Goal: Task Accomplishment & Management: Manage account settings

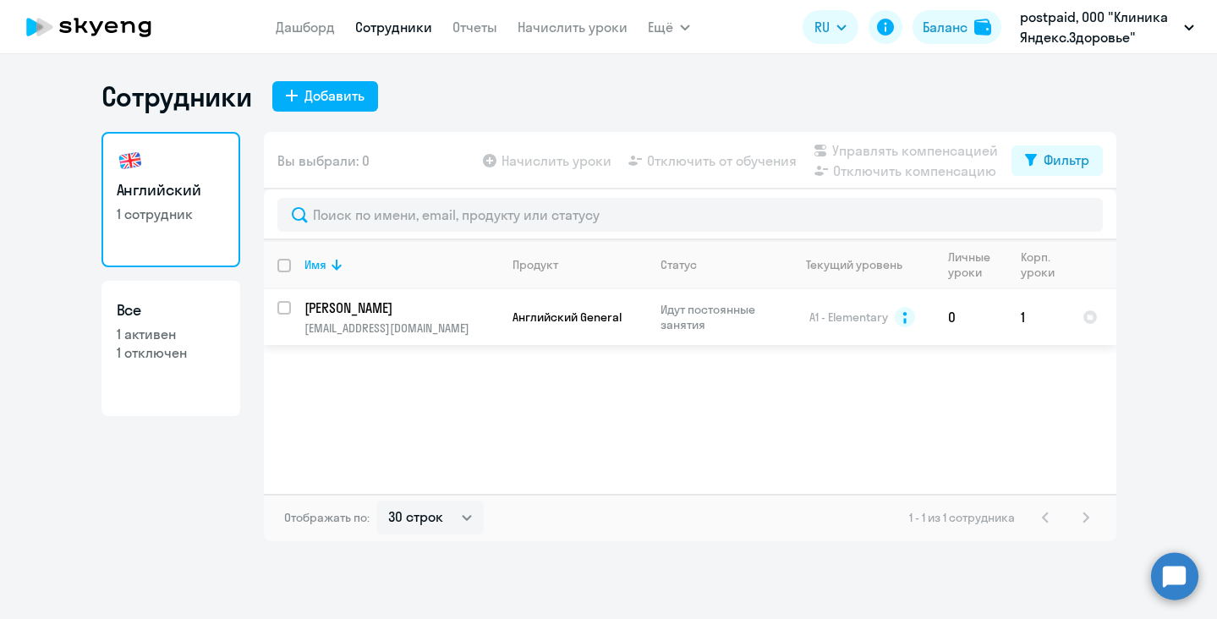
select select "30"
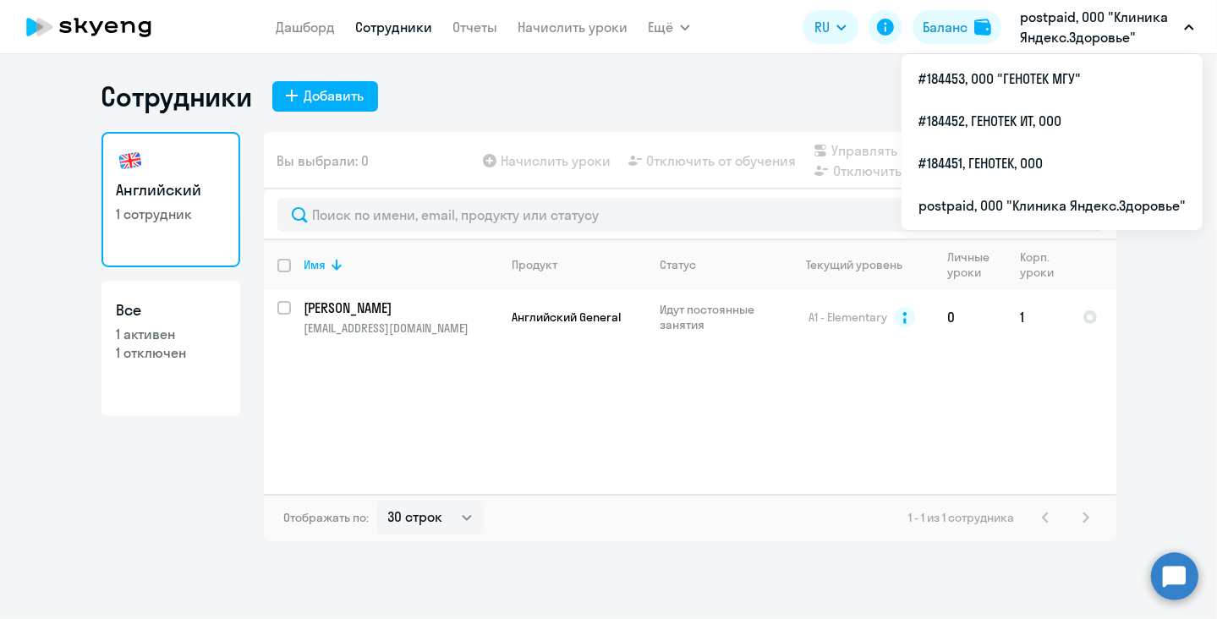
click at [1089, 28] on p "postpaid, ООО "Клиника Яндекс.Здоровье"" at bounding box center [1098, 27] width 157 height 41
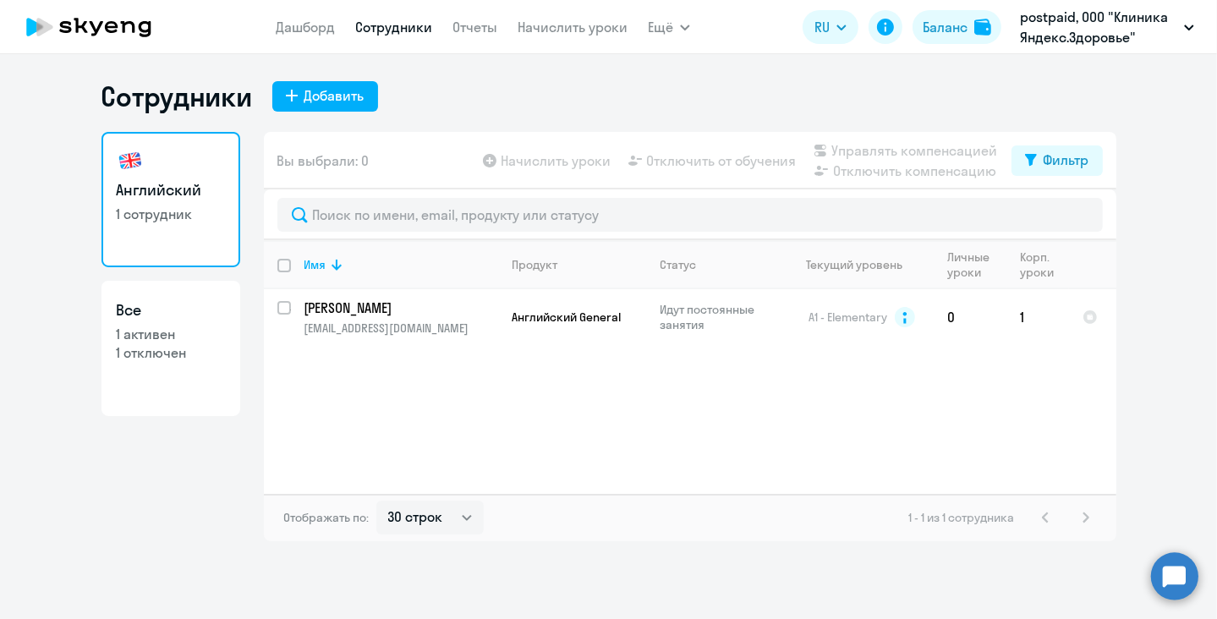
click at [1089, 28] on p "postpaid, ООО "Клиника Яндекс.Здоровье"" at bounding box center [1098, 27] width 157 height 41
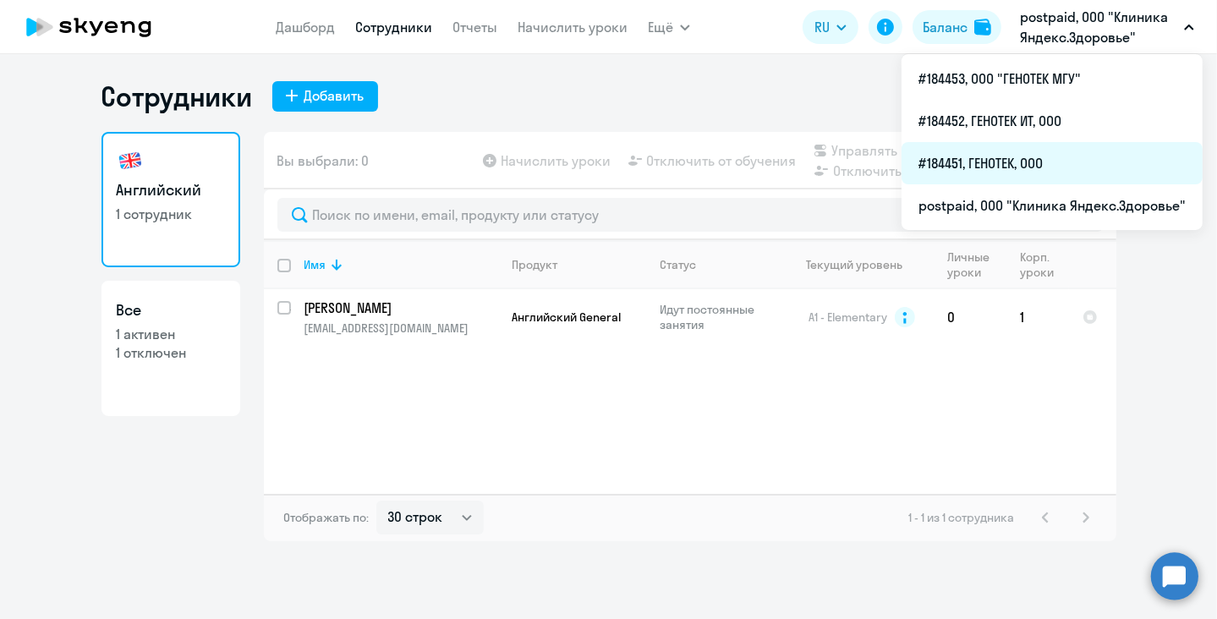
click at [1029, 155] on li "#184451, ГЕНОТЕК, ООО" at bounding box center [1052, 163] width 301 height 42
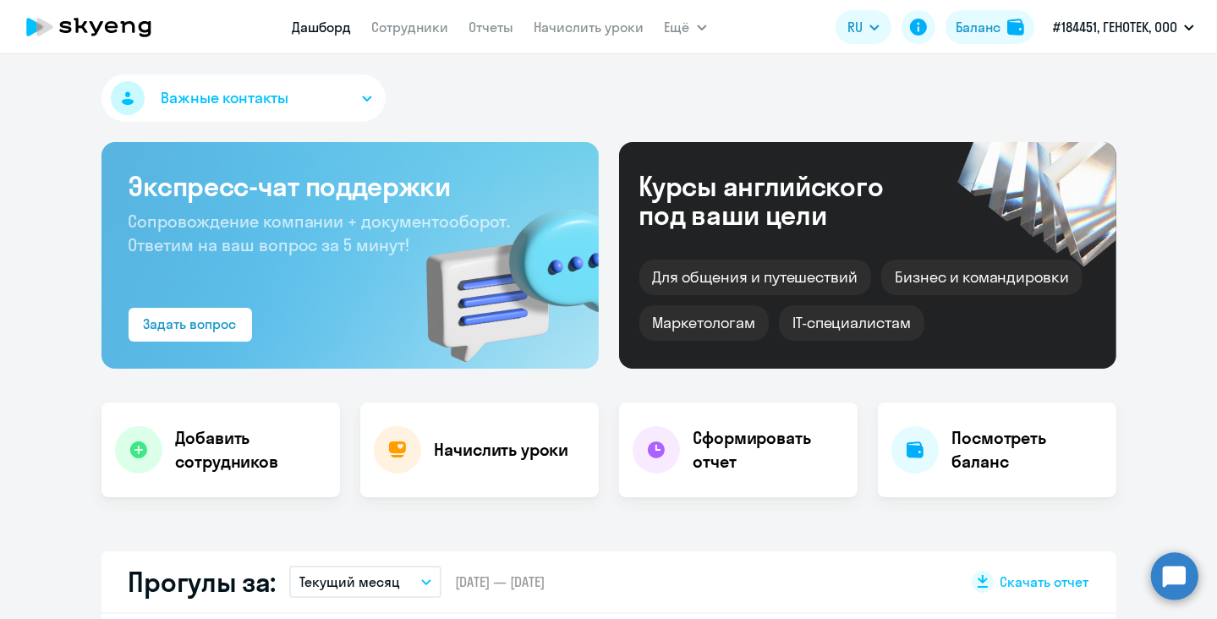
select select "30"
click at [436, 30] on link "Сотрудники" at bounding box center [410, 27] width 77 height 17
select select "30"
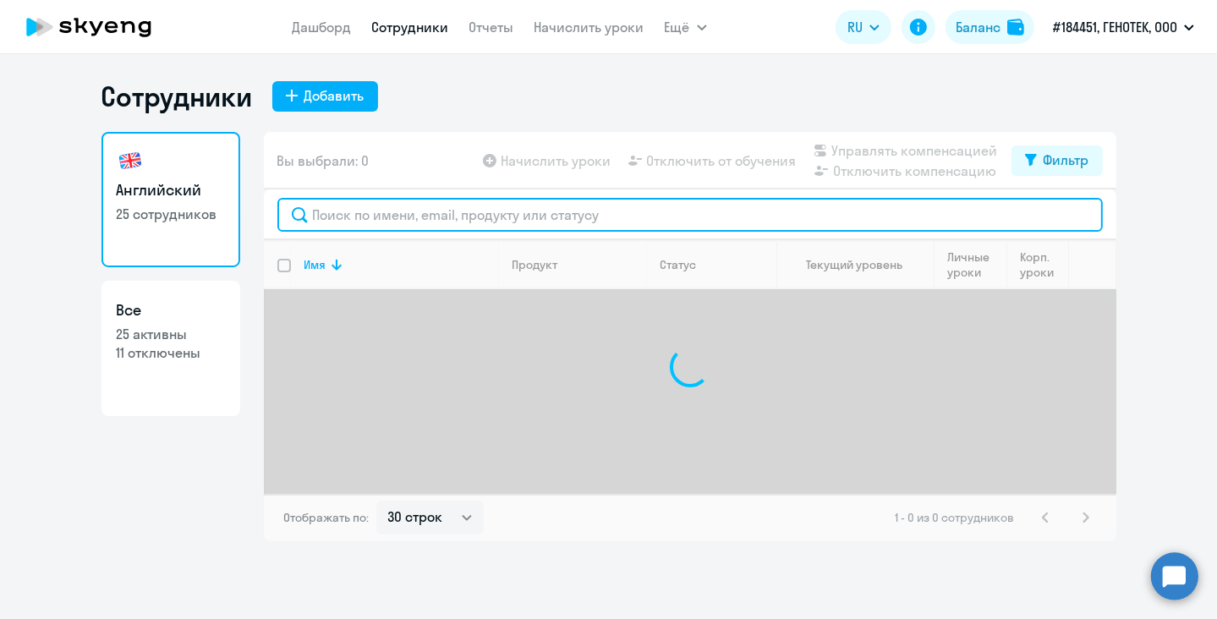
click at [518, 219] on input "text" at bounding box center [690, 215] width 826 height 34
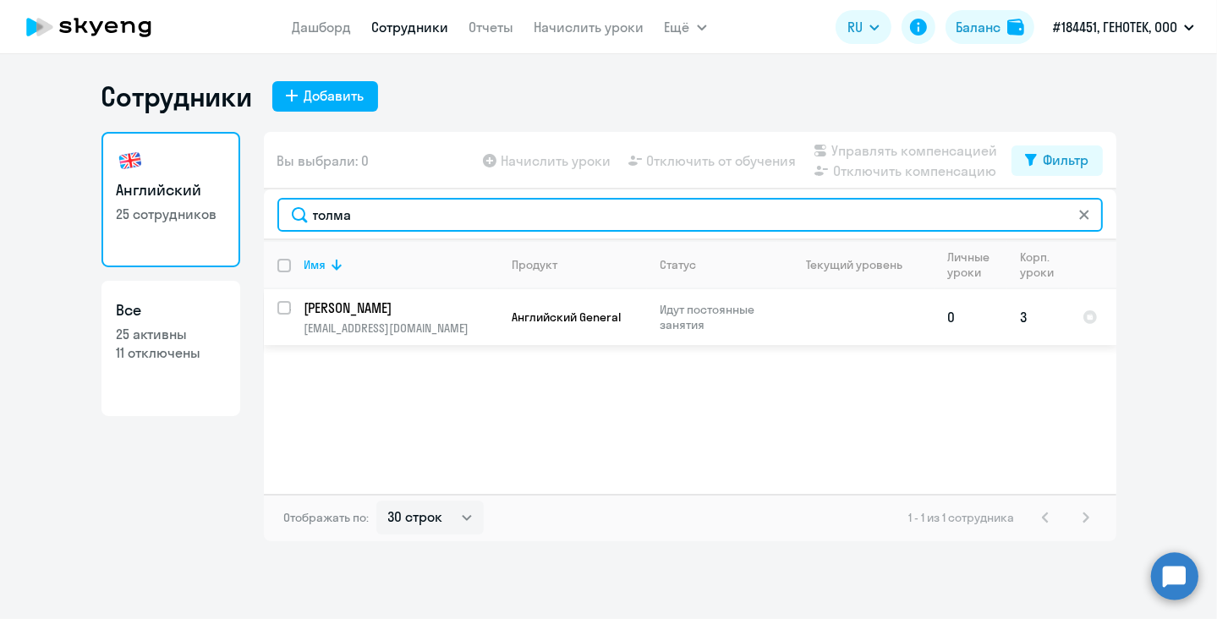
type input "толма"
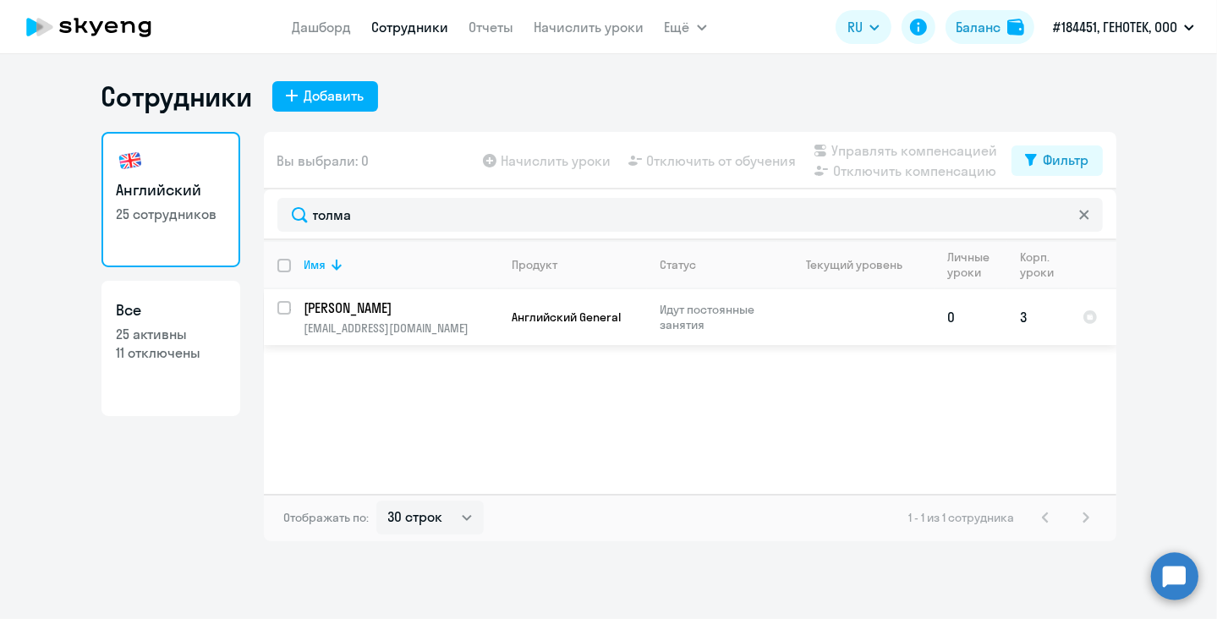
click at [375, 320] on td "[PERSON_NAME] [PERSON_NAME][EMAIL_ADDRESS][DOMAIN_NAME]" at bounding box center [395, 317] width 208 height 56
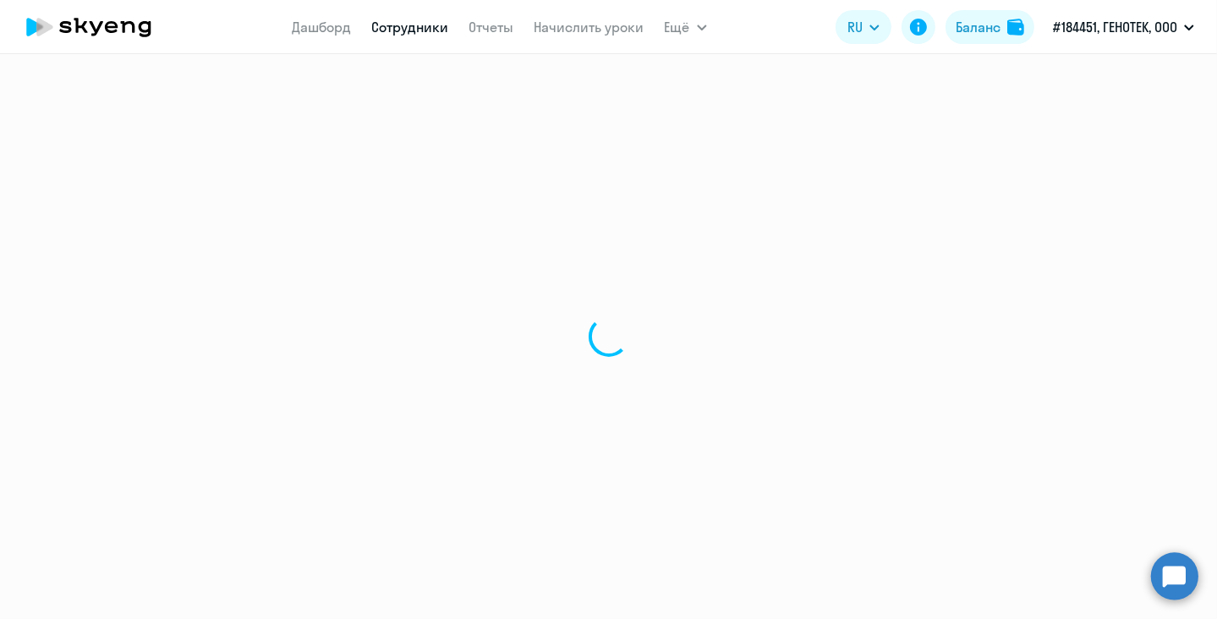
select select "english"
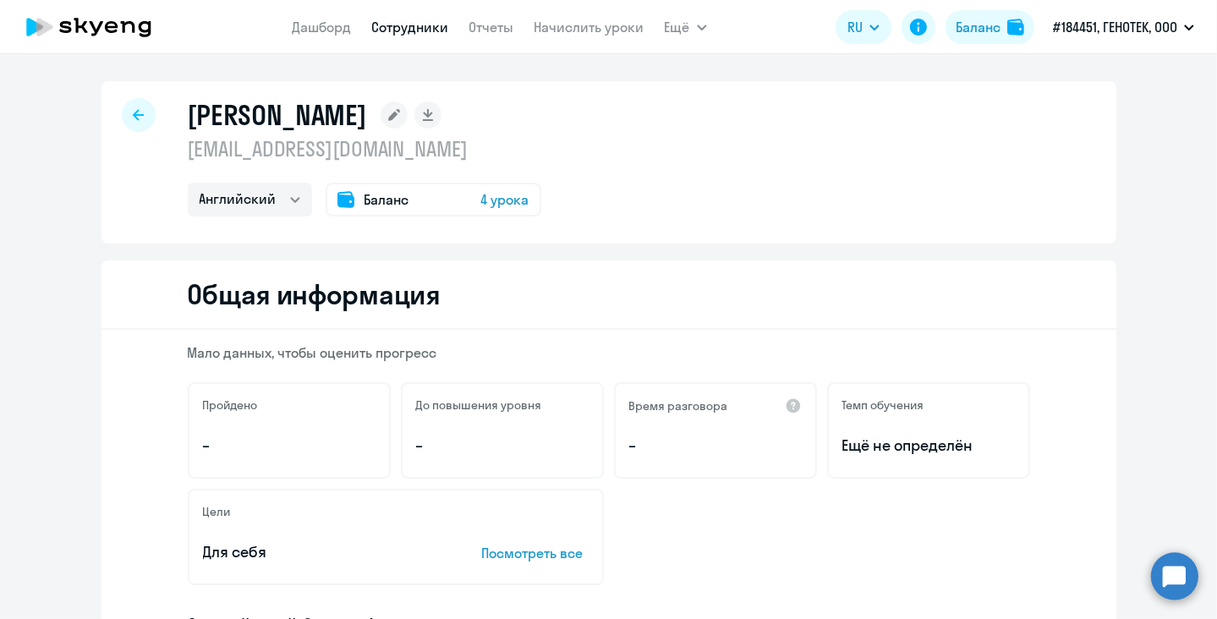
select select "30"
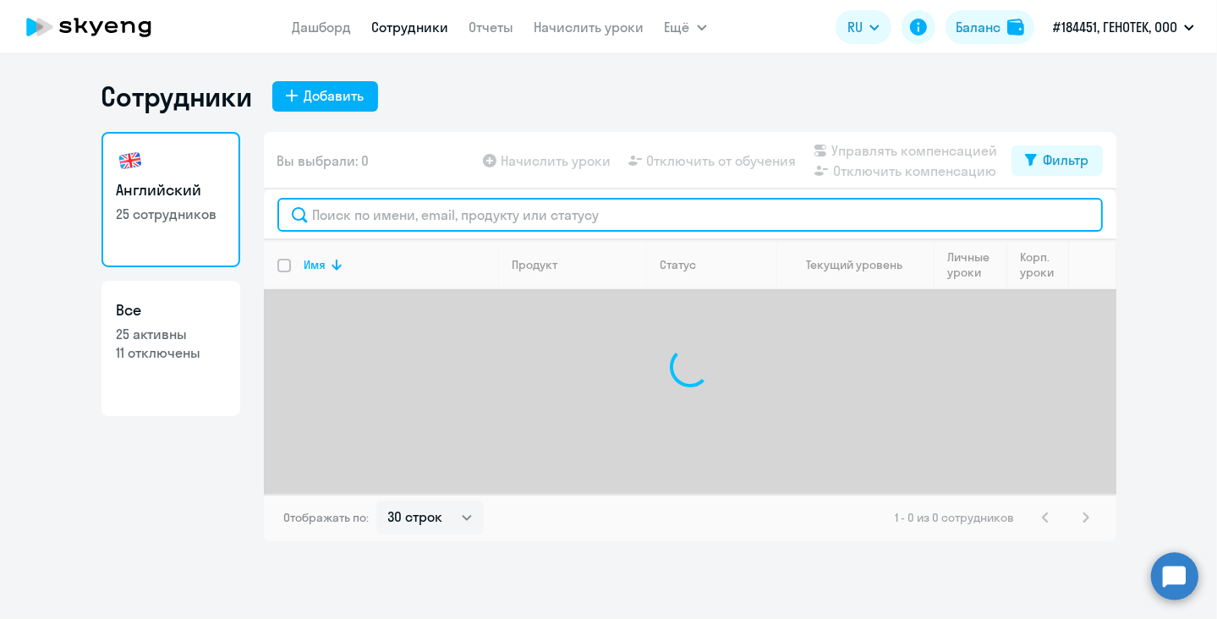
click at [559, 211] on input "text" at bounding box center [690, 215] width 826 height 34
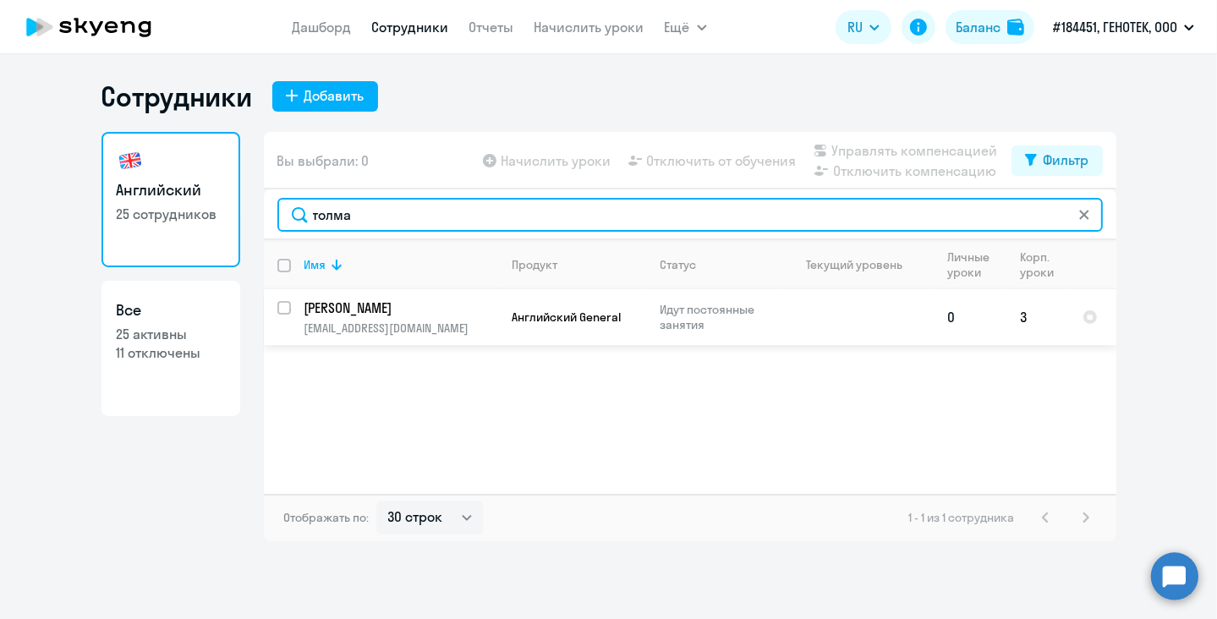
type input "толма"
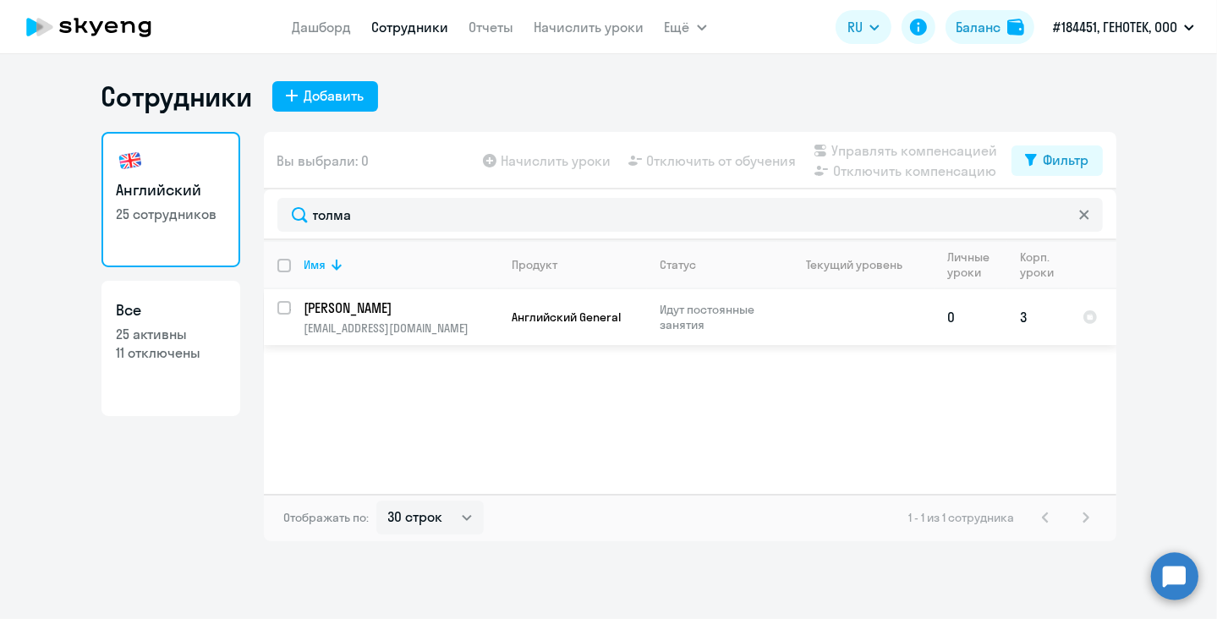
click at [280, 307] on input "select row 20816595" at bounding box center [294, 318] width 34 height 34
checkbox input "true"
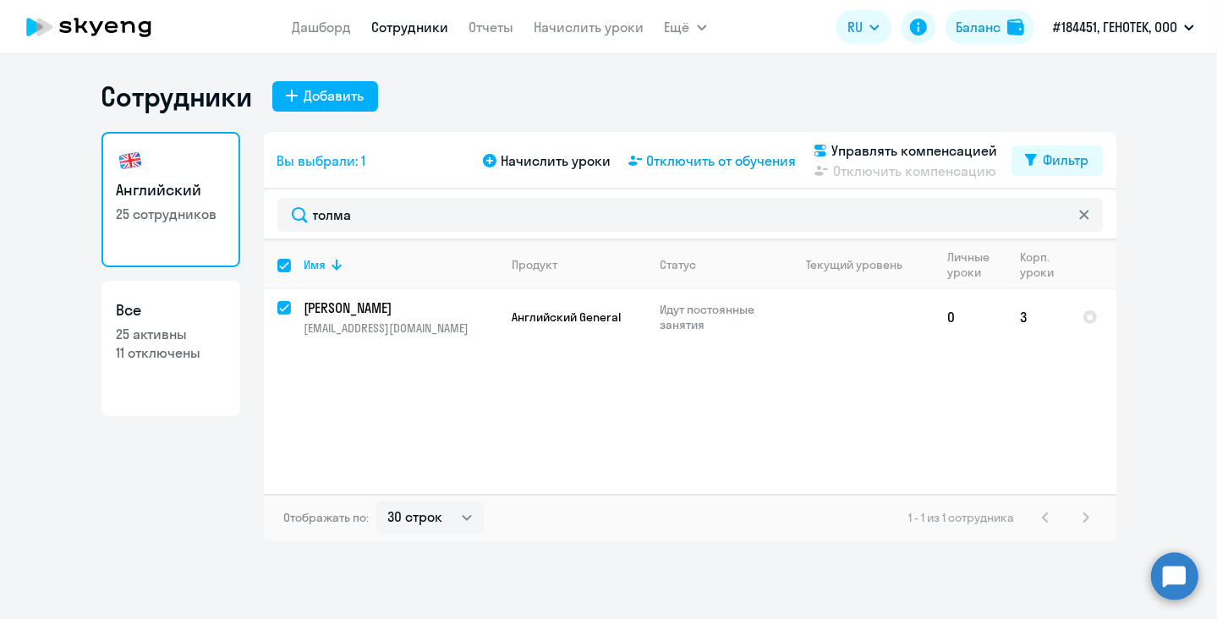
click at [680, 162] on span "Отключить от обучения" at bounding box center [722, 161] width 150 height 20
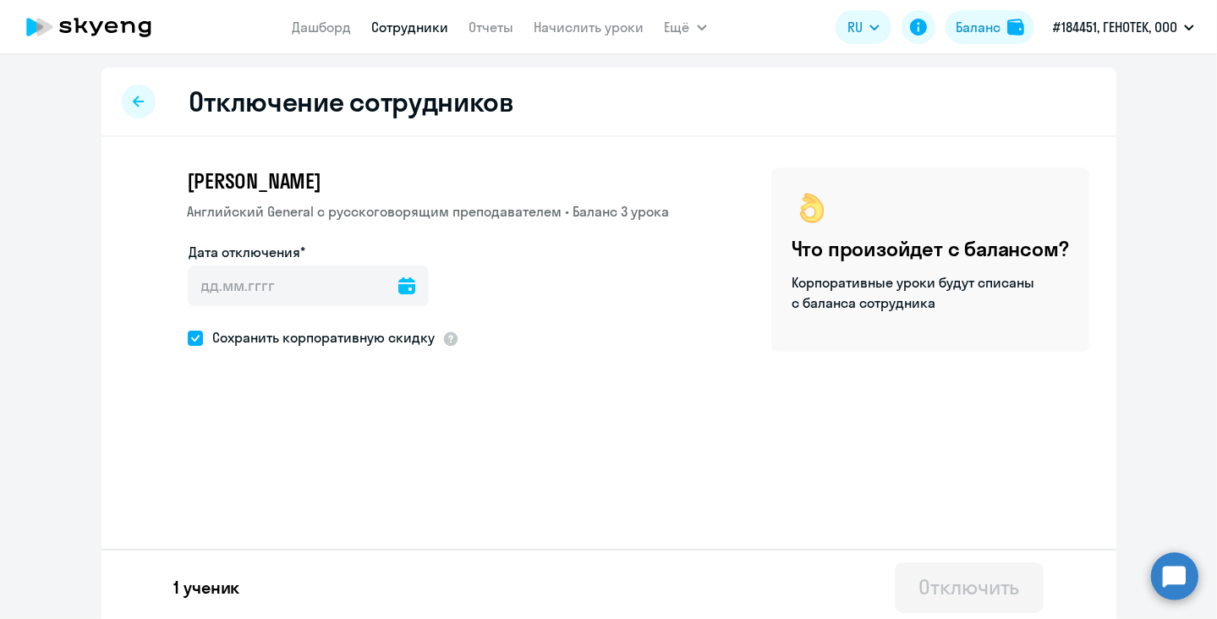
drag, startPoint x: 189, startPoint y: 339, endPoint x: 201, endPoint y: 335, distance: 12.6
click at [196, 337] on label "Сохранить корпоративную скидку" at bounding box center [312, 338] width 248 height 22
click at [398, 288] on icon at bounding box center [406, 285] width 17 height 17
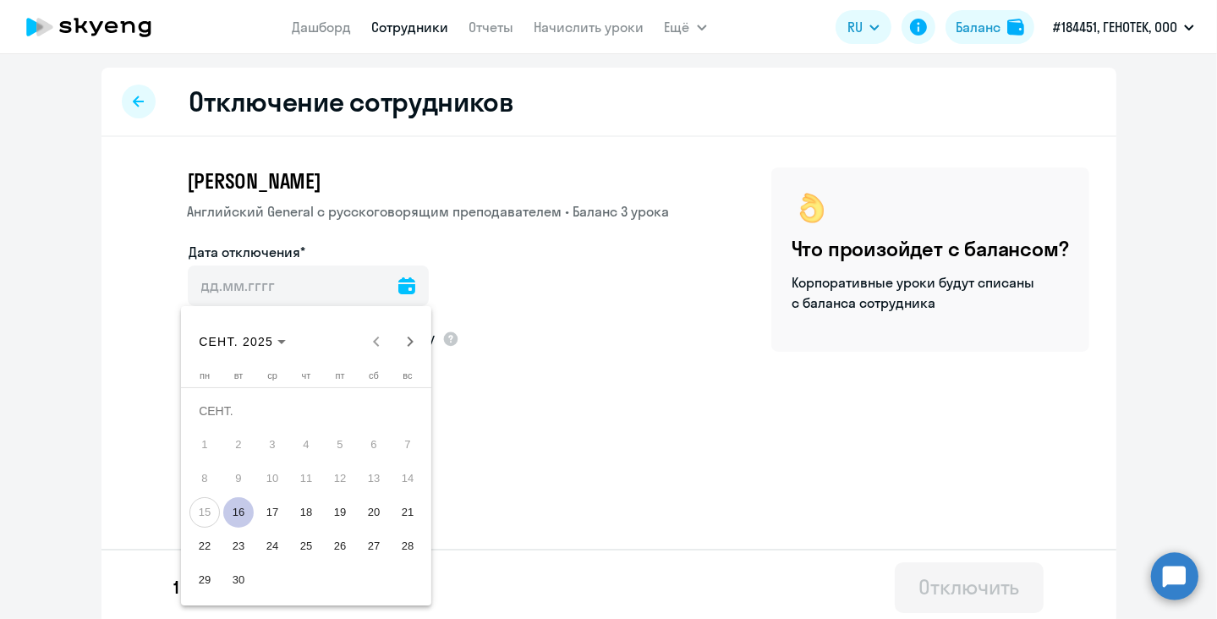
click at [235, 507] on span "16" at bounding box center [238, 512] width 30 height 30
type input "[DATE]"
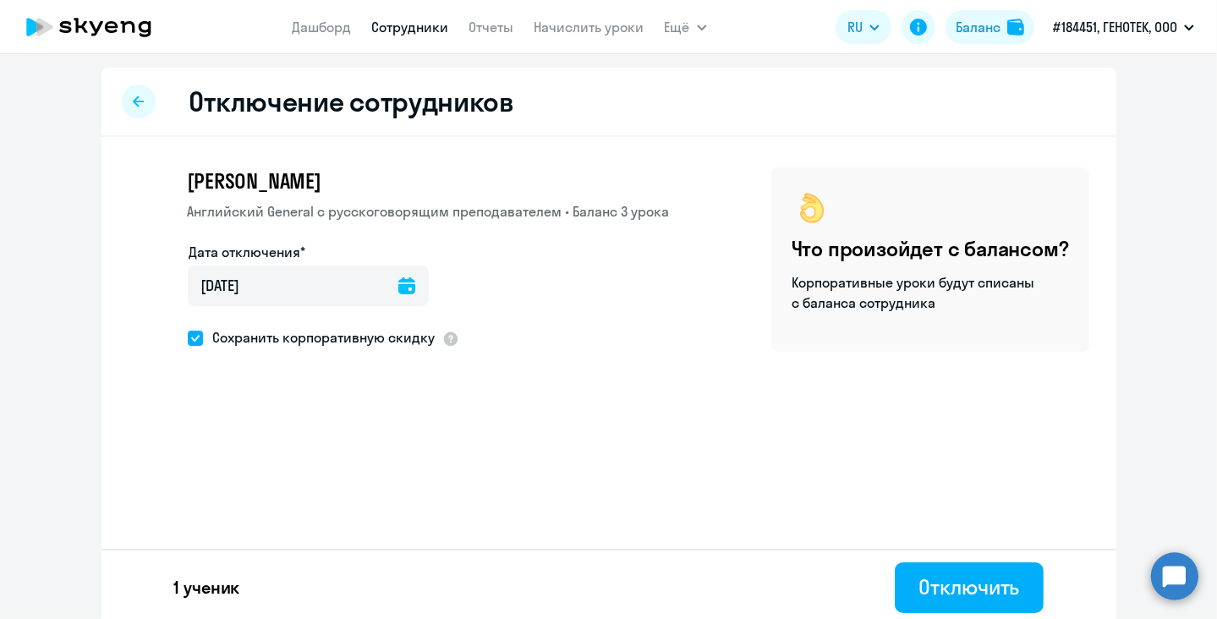
click at [188, 338] on span at bounding box center [195, 338] width 15 height 15
click at [187, 338] on input "Сохранить корпоративную скидку" at bounding box center [187, 338] width 1 height 1
checkbox input "false"
click at [974, 591] on div "Отключить" at bounding box center [969, 587] width 101 height 27
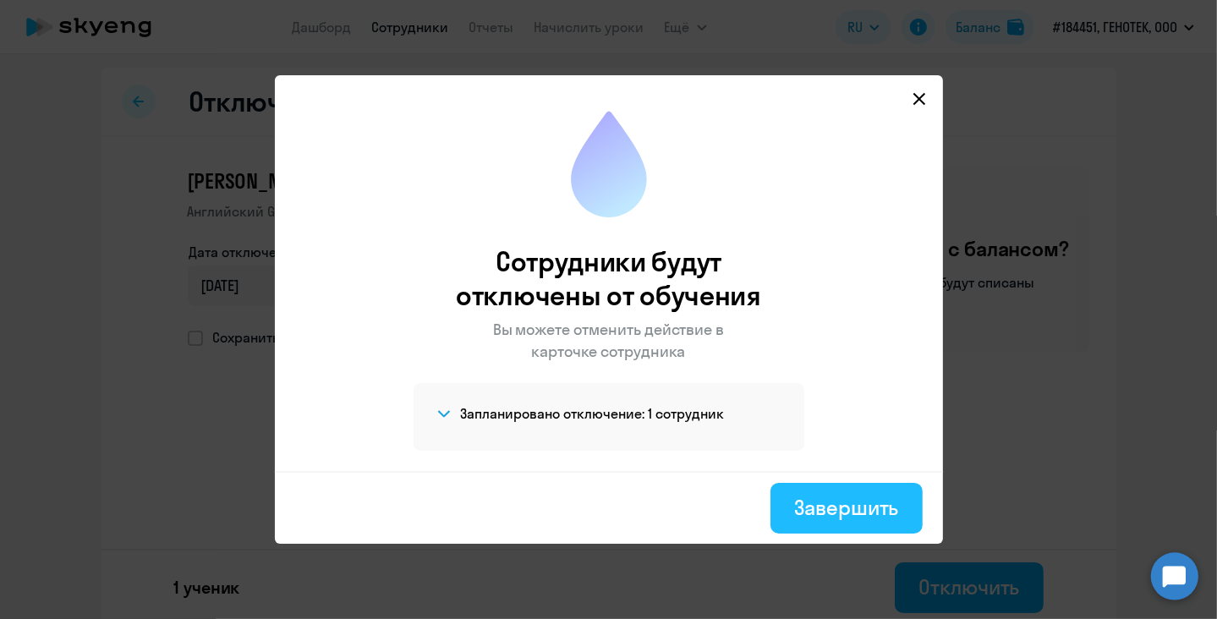
click at [822, 519] on div "Завершить" at bounding box center [846, 507] width 104 height 27
select select "30"
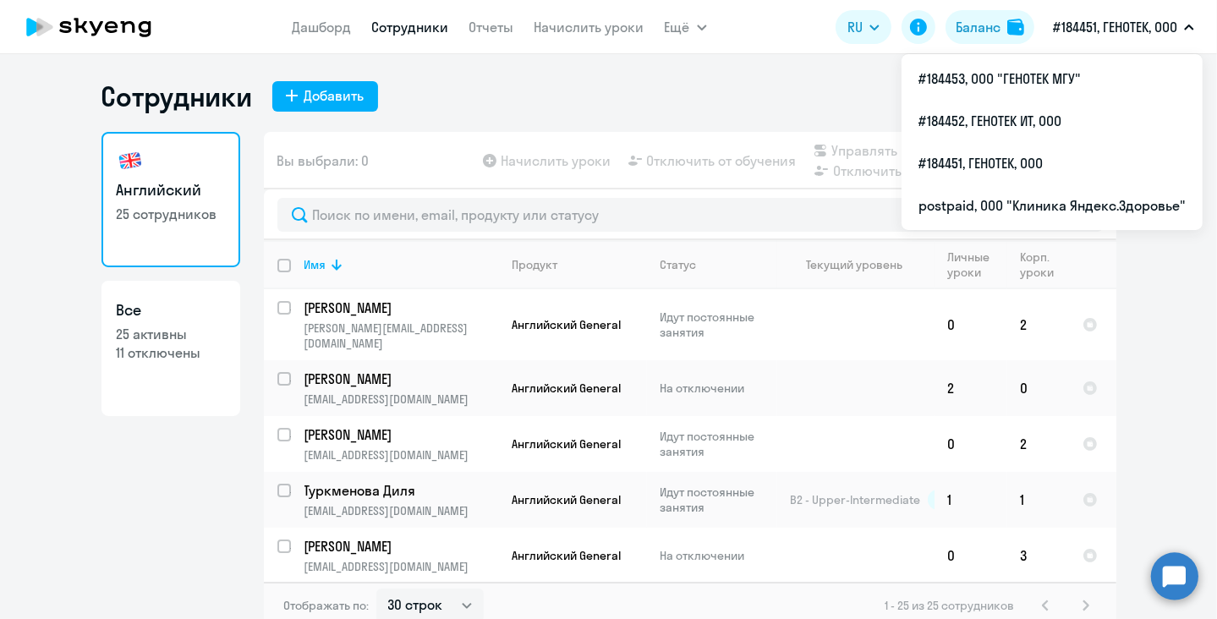
click at [1069, 26] on p "#184451, ГЕНОТЕК, ООО" at bounding box center [1115, 27] width 124 height 20
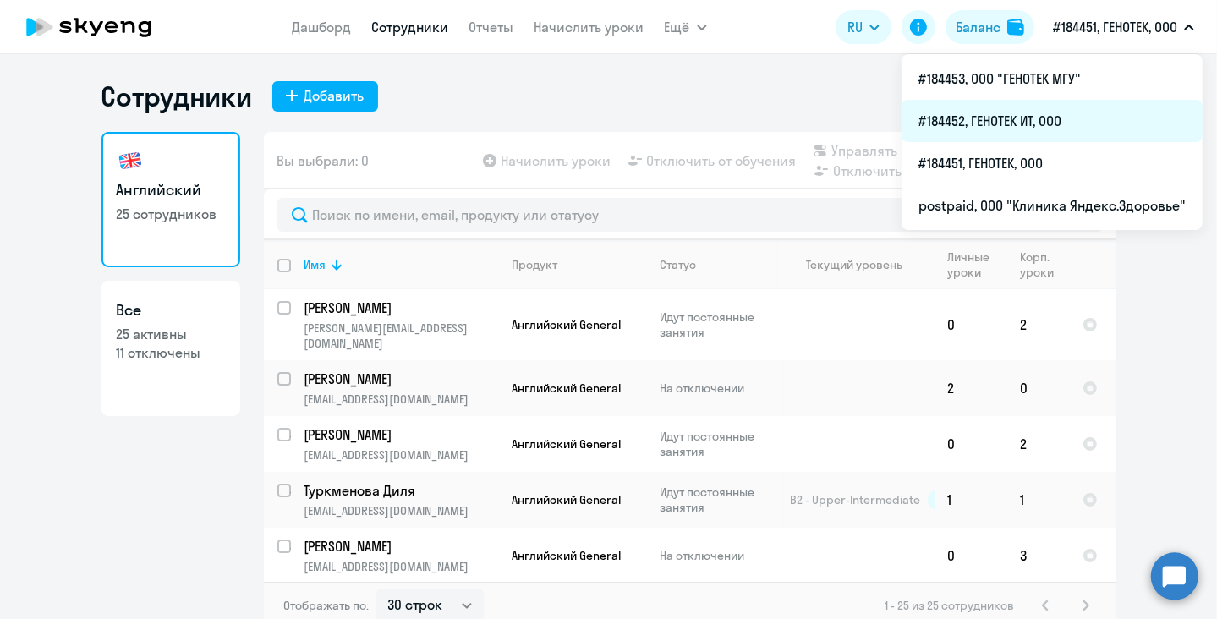
click at [1061, 110] on li "#184452, ГЕНОТЕК ИТ, ООО" at bounding box center [1052, 121] width 301 height 42
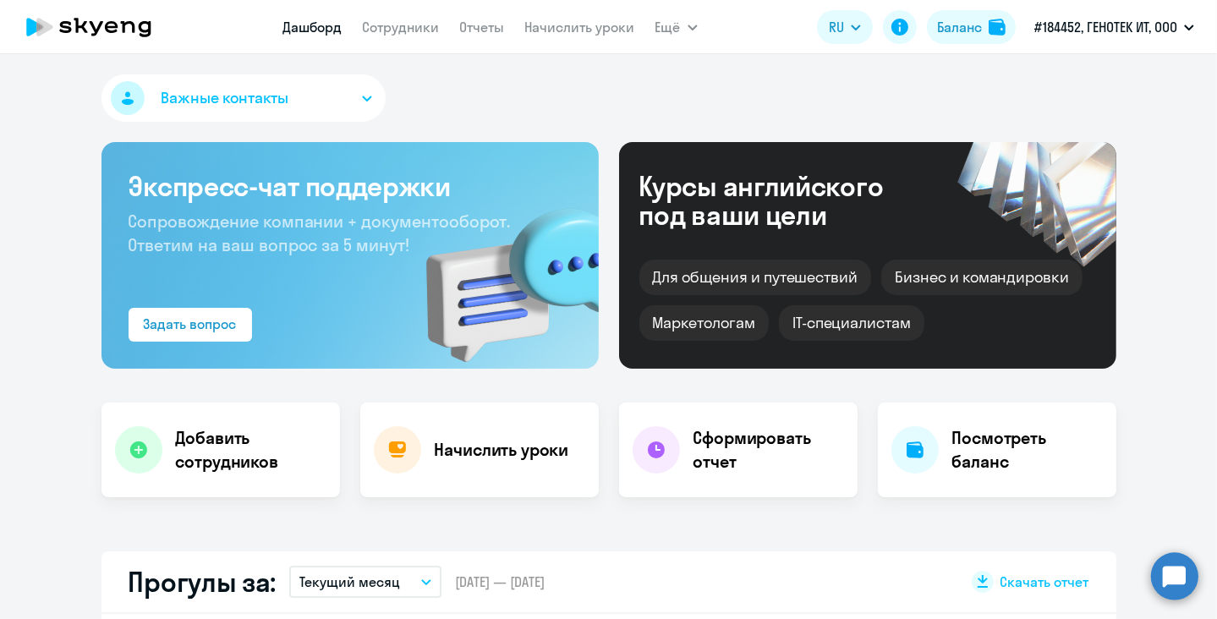
select select "30"
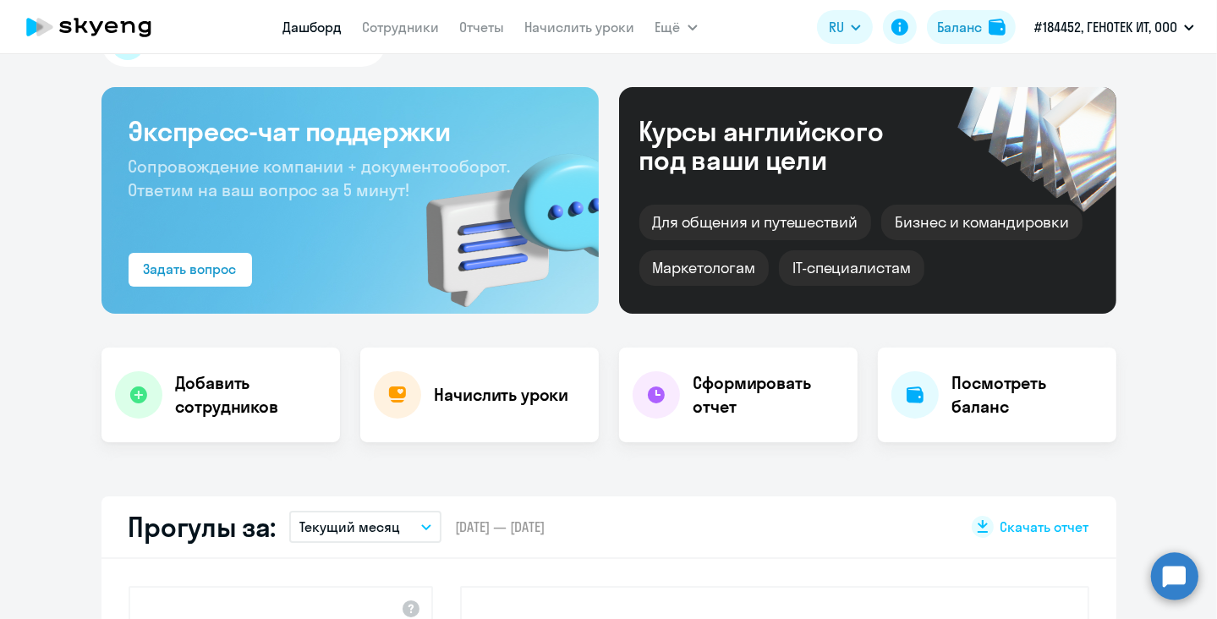
scroll to position [85, 0]
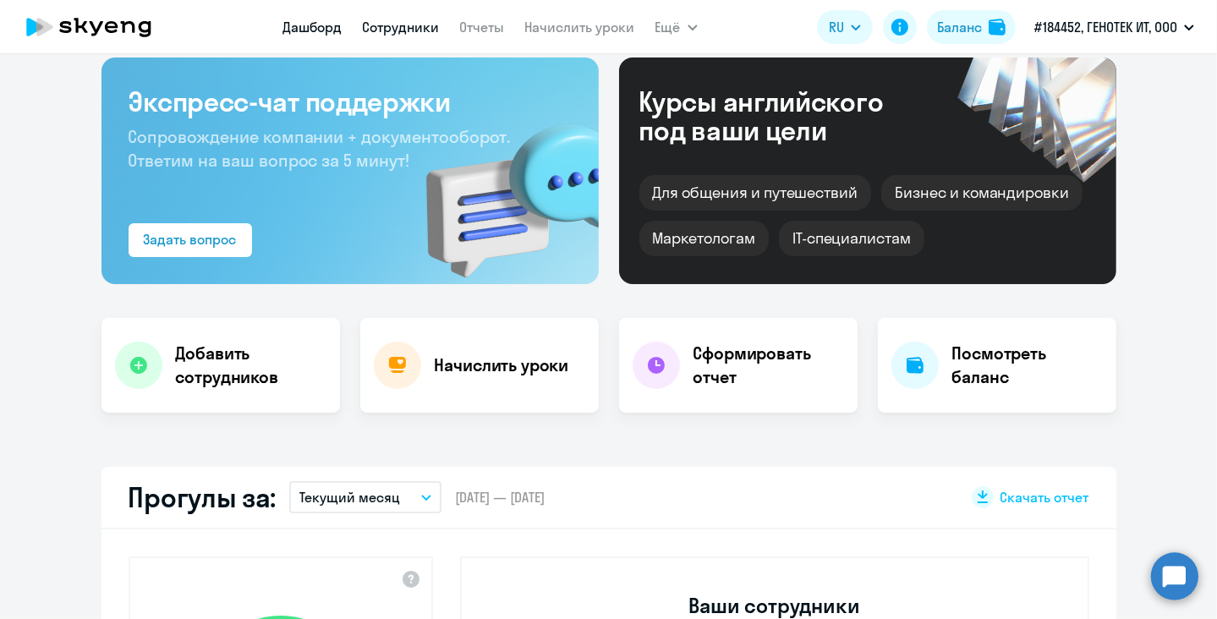
click at [387, 28] on link "Сотрудники" at bounding box center [401, 27] width 77 height 17
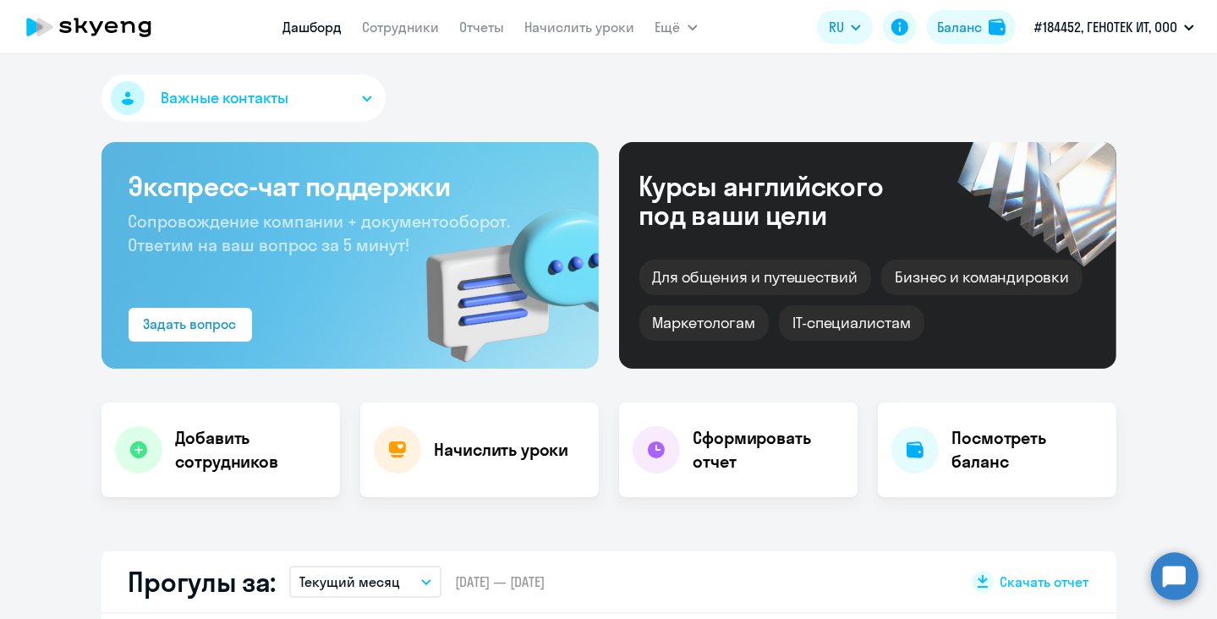
select select "30"
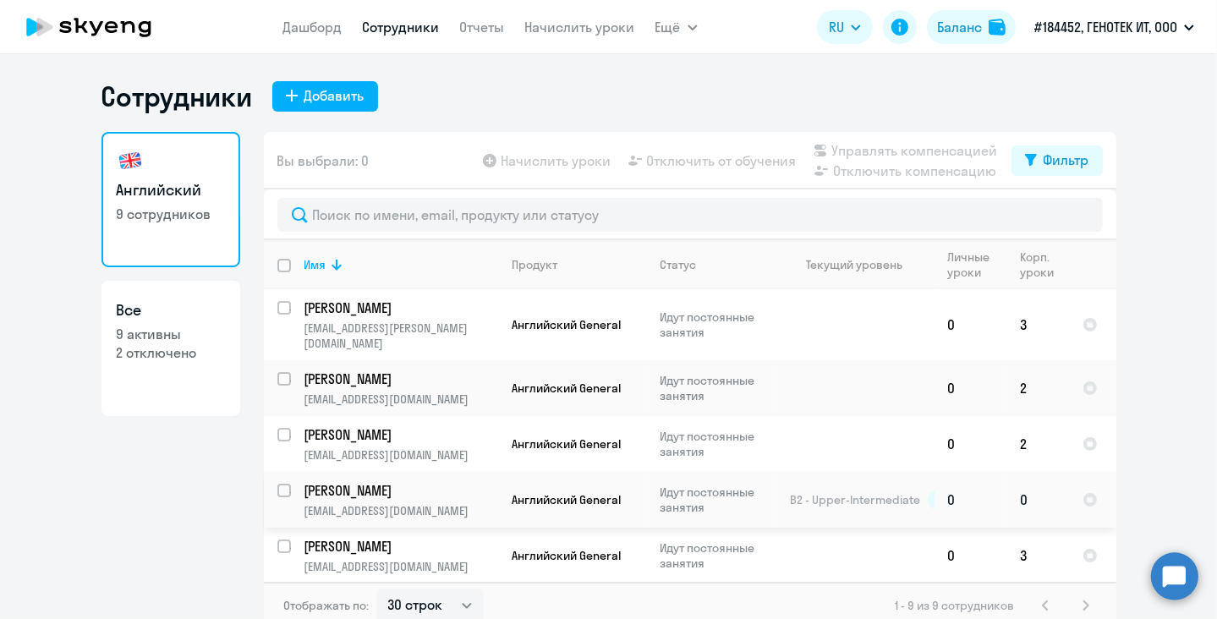
click at [277, 484] on input "select row 14070263" at bounding box center [294, 501] width 34 height 34
checkbox input "true"
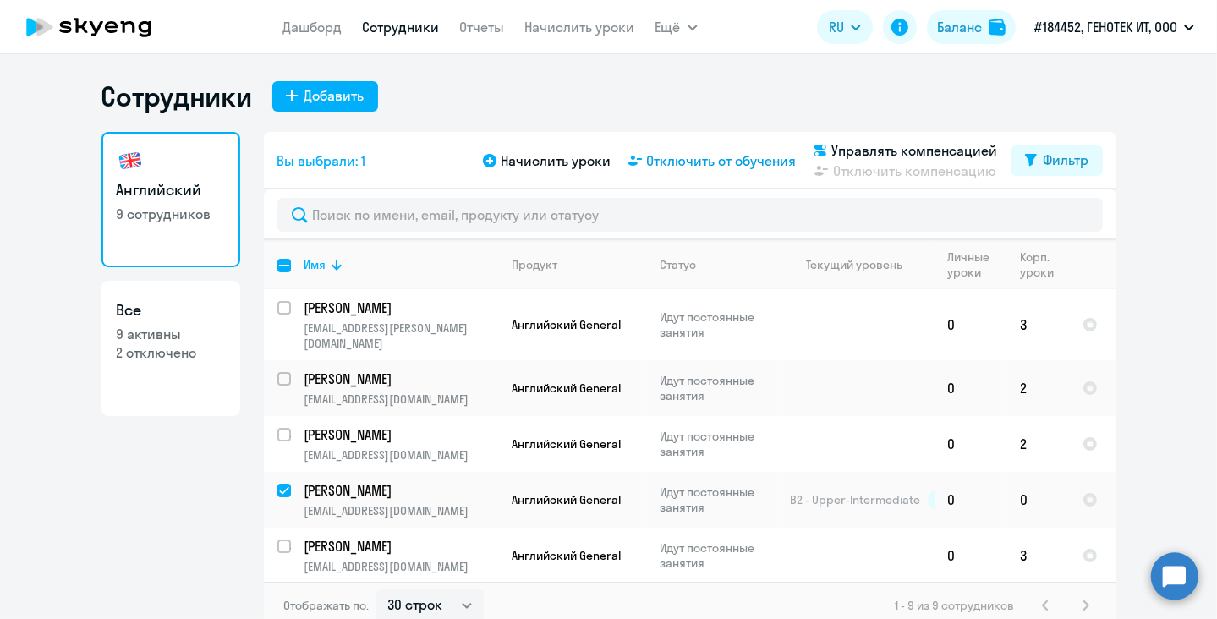
click at [700, 155] on span "Отключить от обучения" at bounding box center [722, 161] width 150 height 20
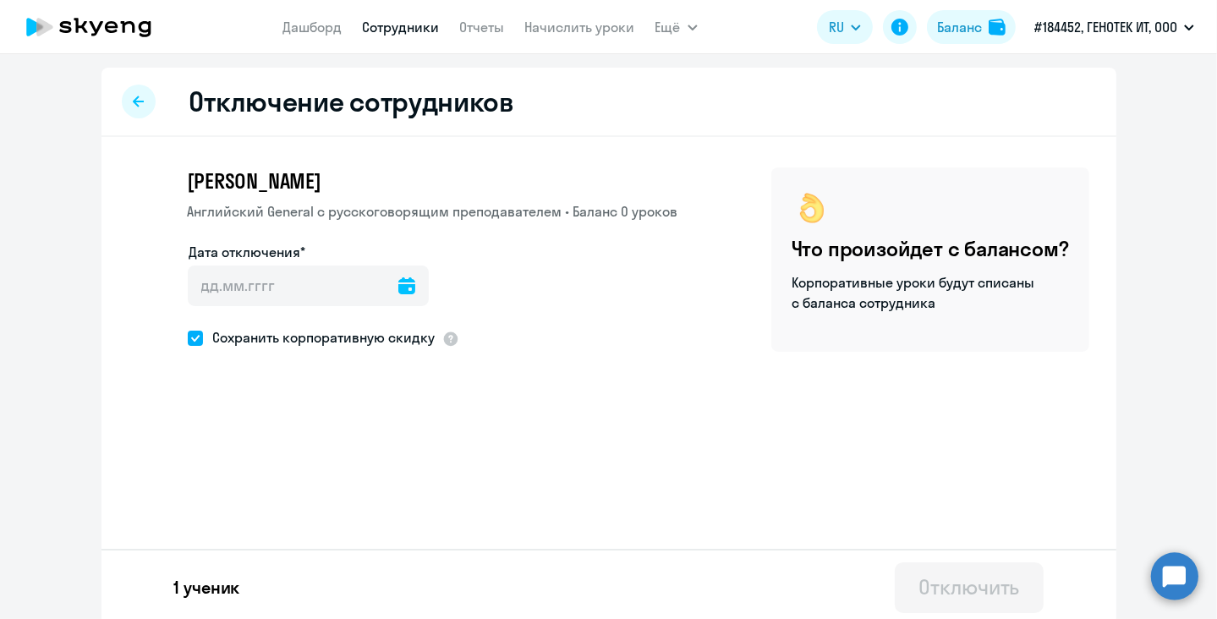
click at [398, 280] on icon at bounding box center [406, 285] width 17 height 17
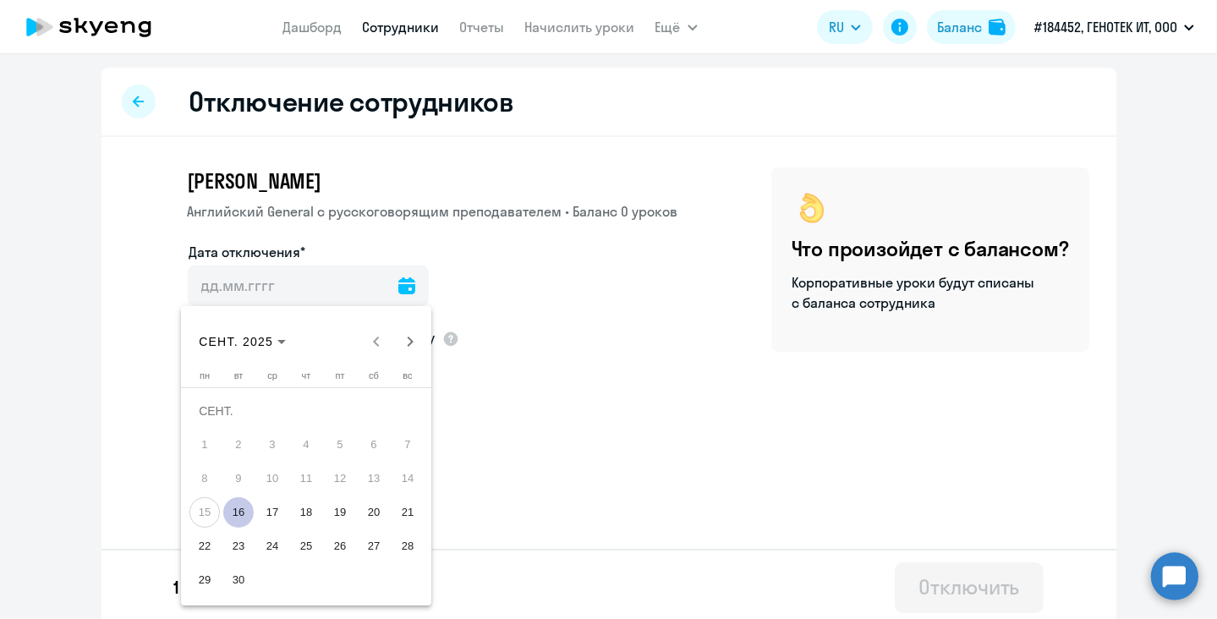
click at [239, 517] on span "16" at bounding box center [238, 512] width 30 height 30
type input "[DATE]"
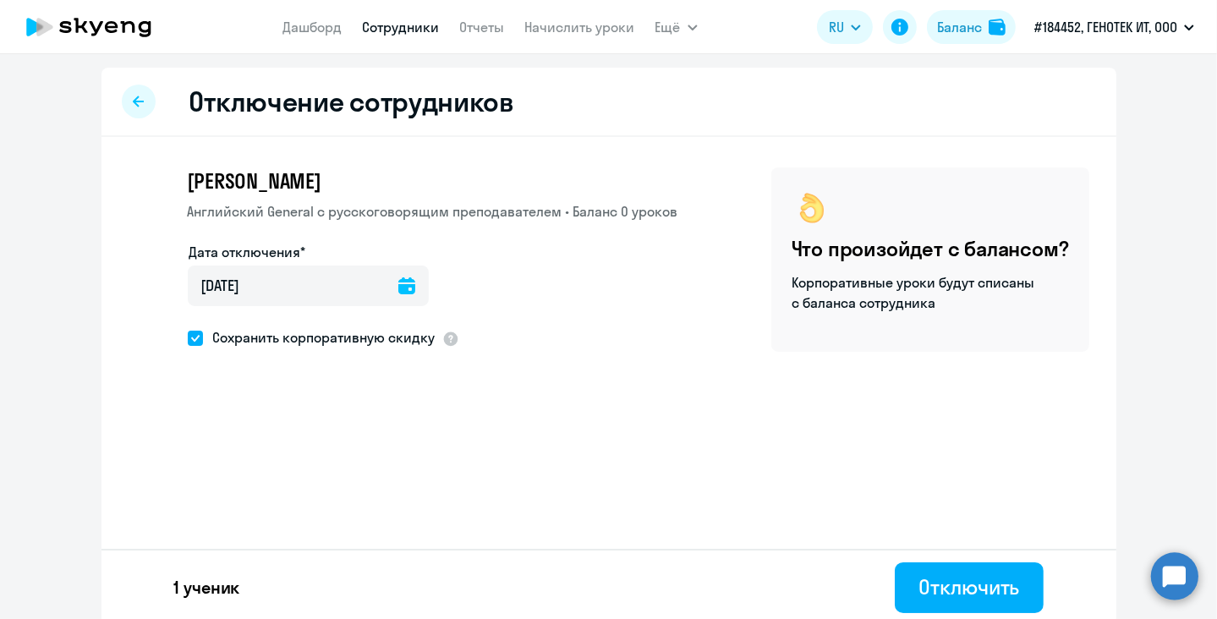
click at [188, 342] on span at bounding box center [195, 338] width 15 height 15
click at [187, 338] on input "Сохранить корпоративную скидку" at bounding box center [187, 338] width 1 height 1
checkbox input "false"
click at [980, 597] on div "Отключить" at bounding box center [969, 587] width 101 height 27
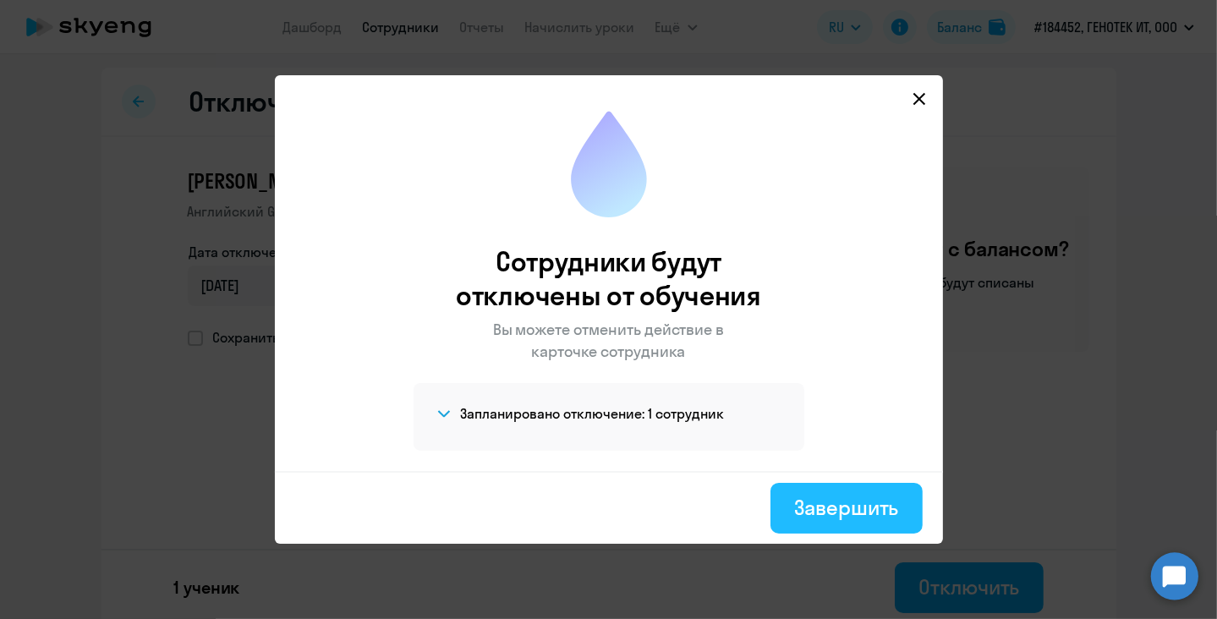
click at [849, 510] on div "Завершить" at bounding box center [846, 507] width 104 height 27
select select "30"
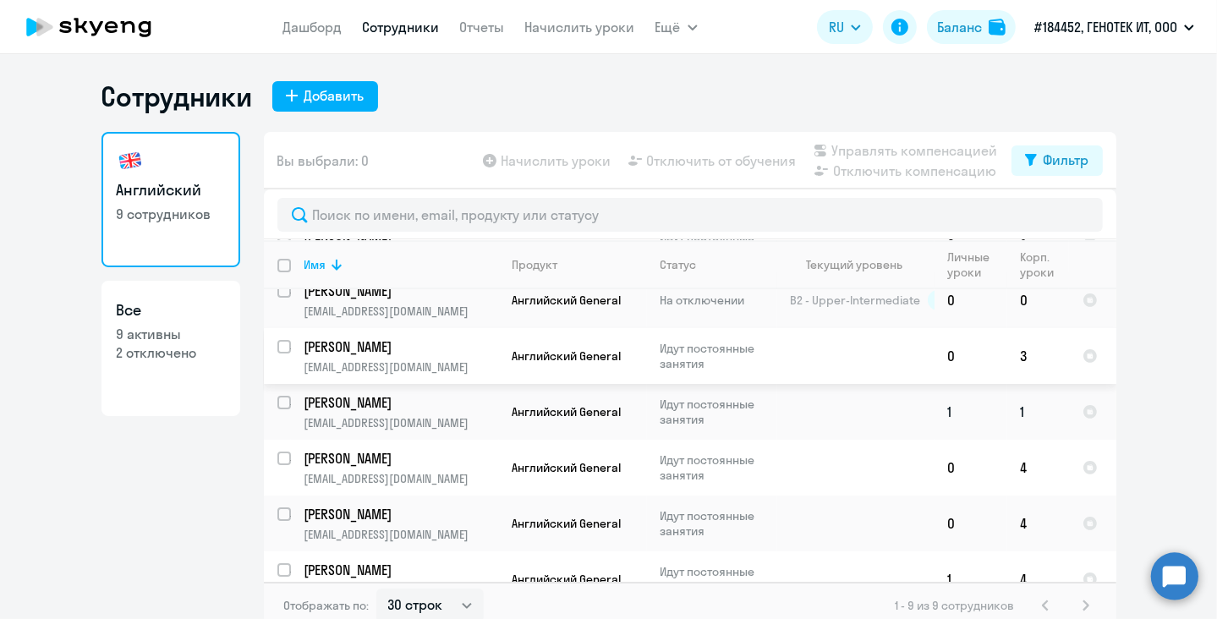
scroll to position [213, 0]
